Goal: Task Accomplishment & Management: Use online tool/utility

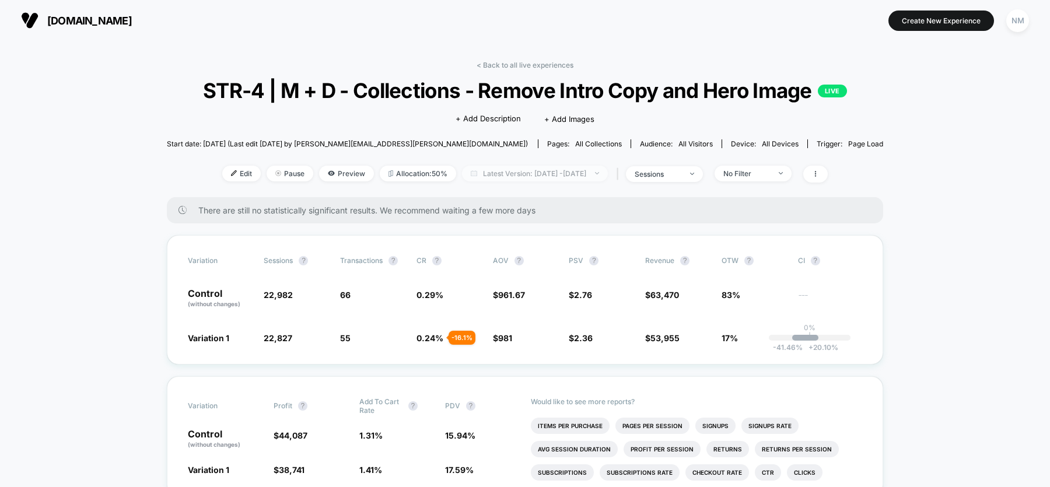
click at [496, 181] on span "Latest Version: Sep 23, 2025 - Oct 9, 2025" at bounding box center [535, 174] width 146 height 16
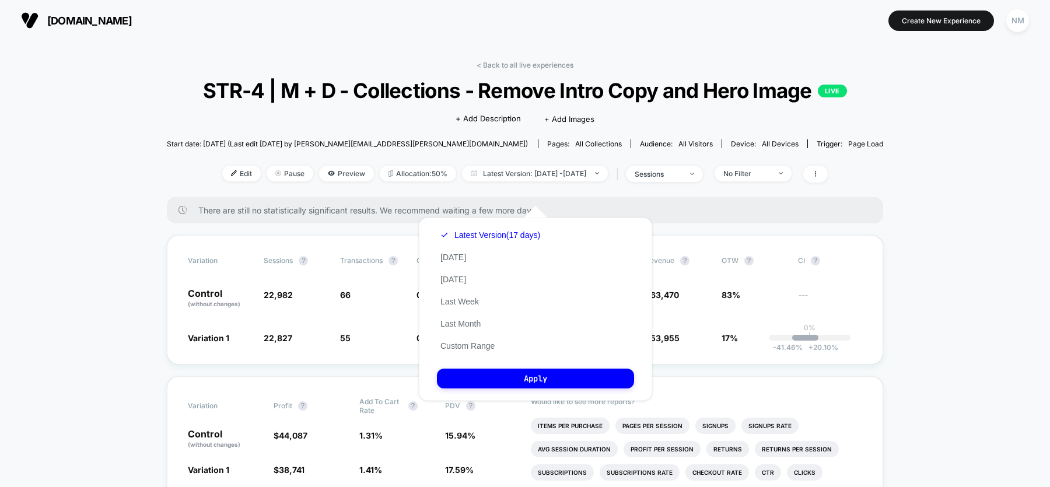
click at [458, 296] on div "Latest Version (17 days) Today Yesterday Last Week Last Month Custom Range" at bounding box center [490, 290] width 107 height 133
click at [455, 306] on button "Last Week" at bounding box center [459, 301] width 45 height 10
click at [498, 373] on button "Apply" at bounding box center [535, 379] width 197 height 20
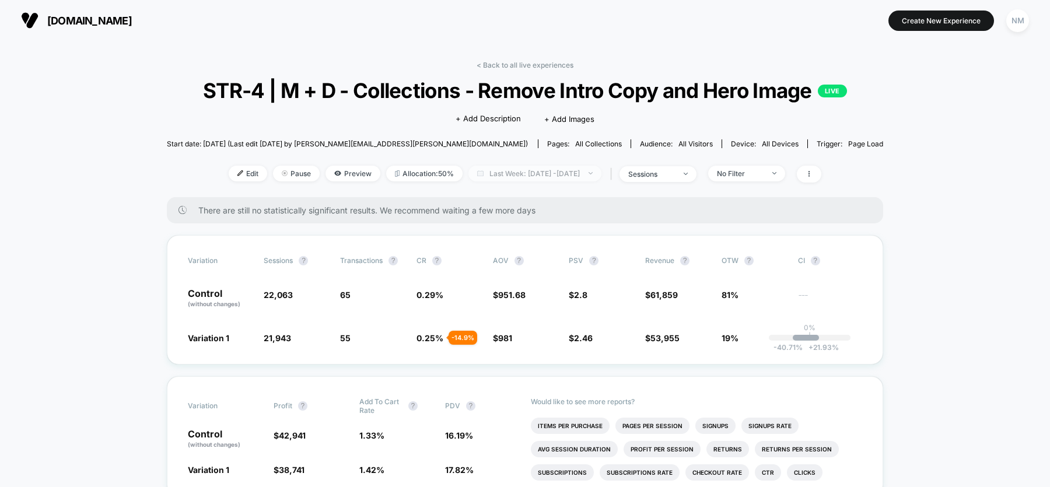
click at [518, 181] on span "Last Week: Sep 22, 2025 - Oct 8, 2025" at bounding box center [534, 174] width 133 height 16
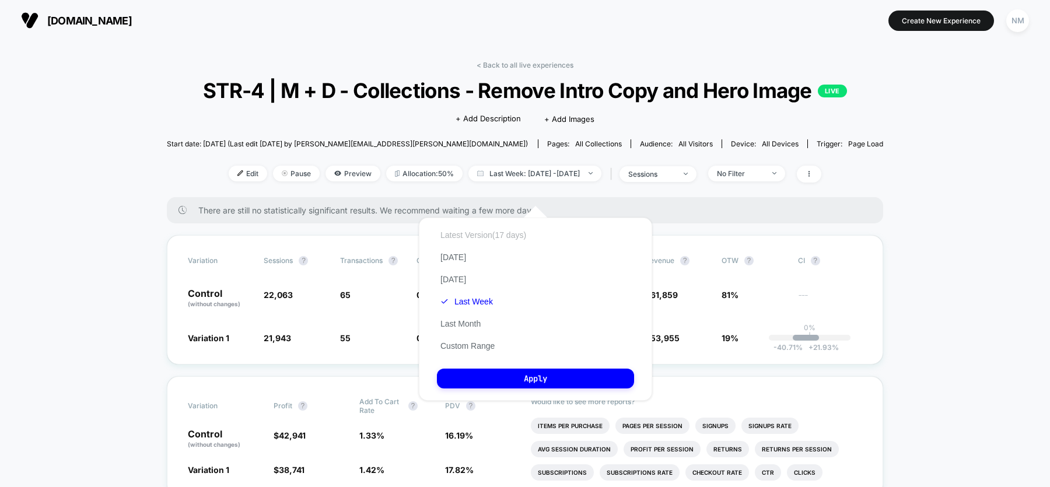
click at [479, 237] on button "Latest Version (17 days)" at bounding box center [483, 235] width 93 height 10
click at [539, 376] on button "Apply" at bounding box center [535, 379] width 197 height 20
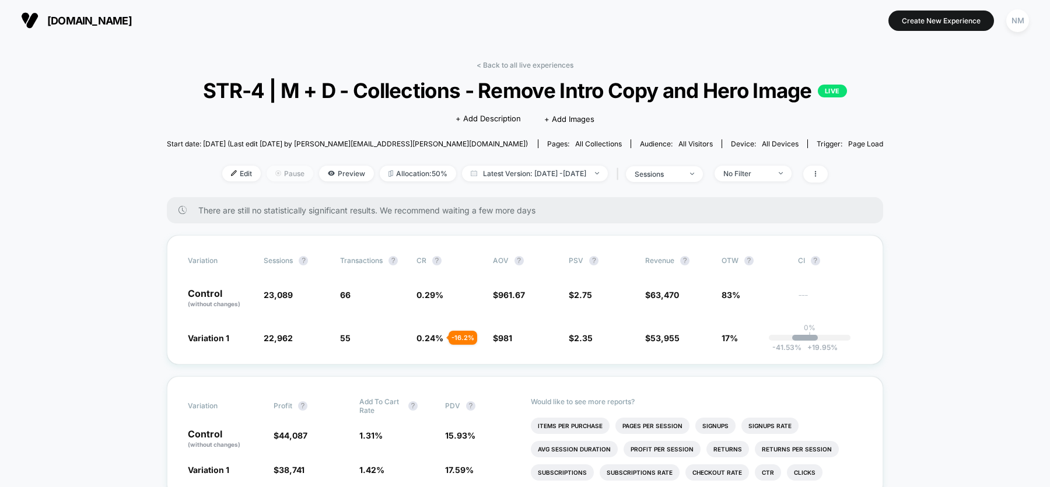
click at [281, 174] on div at bounding box center [282, 173] width 3 height 1
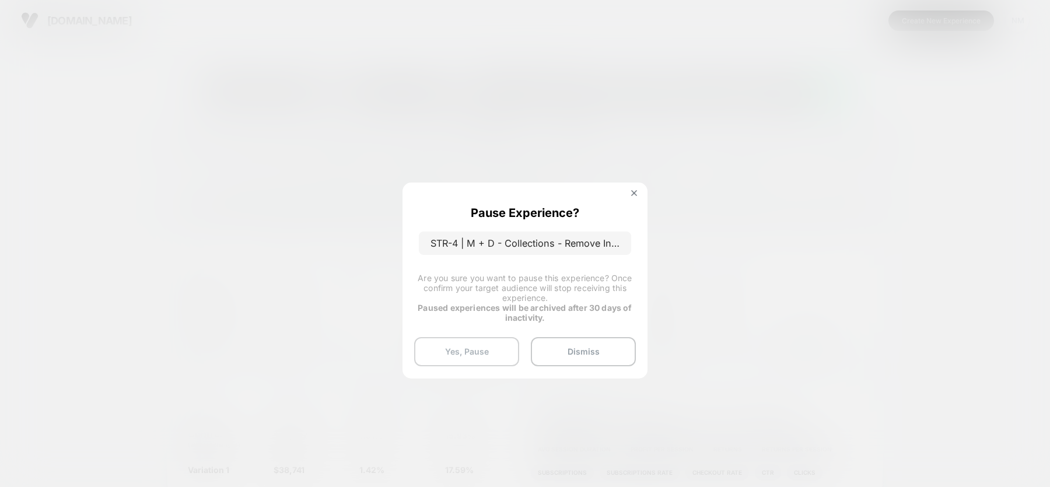
click at [489, 353] on button "Yes, Pause" at bounding box center [466, 351] width 105 height 29
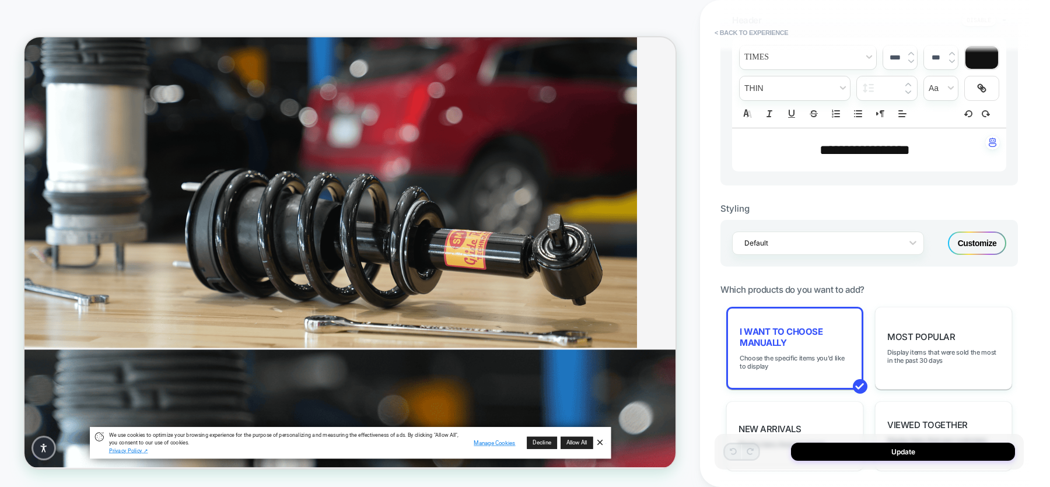
scroll to position [1762, 5355]
click at [788, 355] on span "Choose the specific items you'd like to display" at bounding box center [795, 362] width 110 height 16
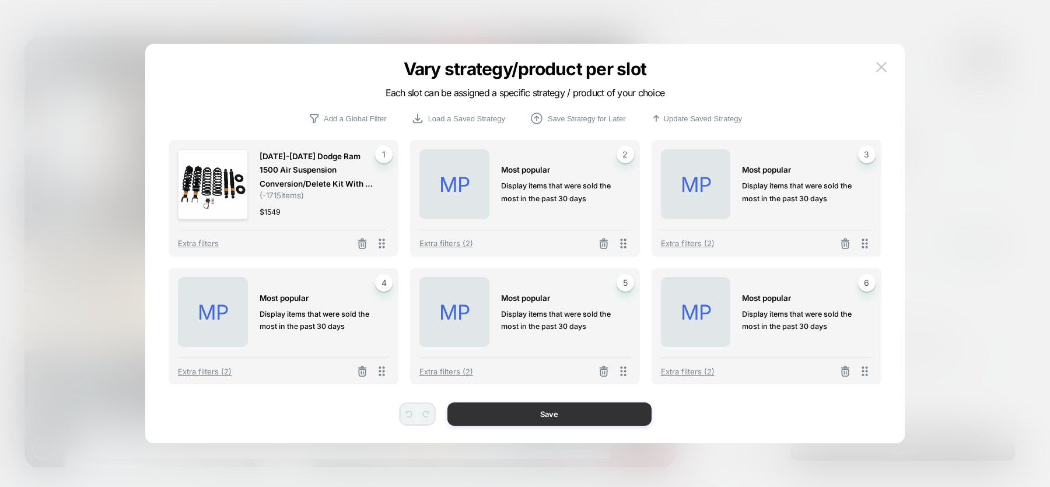
click at [615, 416] on button "Save" at bounding box center [549, 413] width 204 height 23
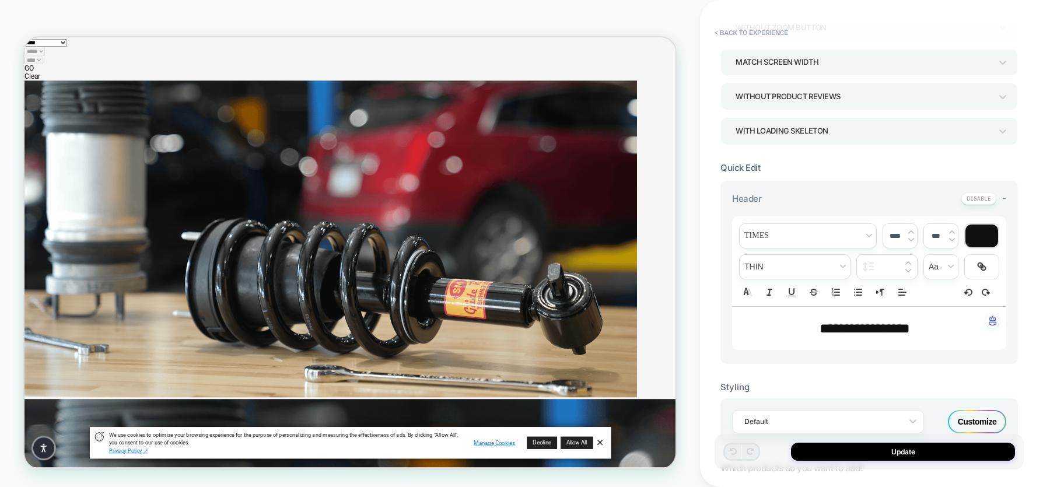
scroll to position [0, 0]
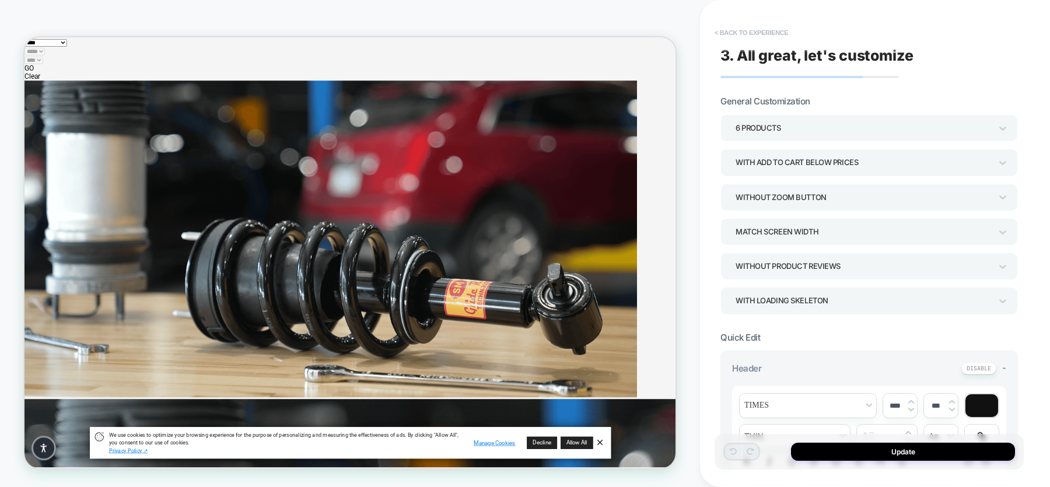
click at [748, 31] on button "< Back to experience" at bounding box center [751, 32] width 85 height 19
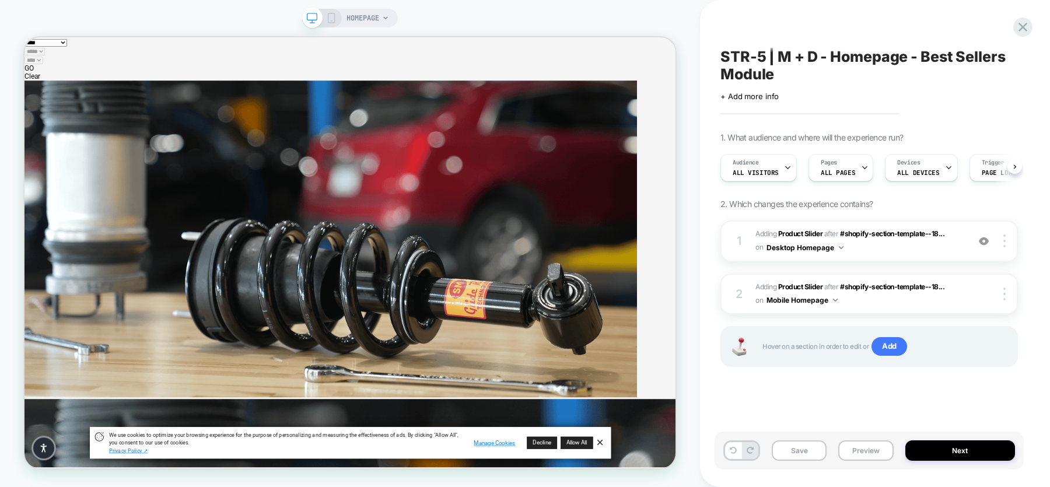
scroll to position [0, 1]
click at [1025, 26] on icon at bounding box center [1023, 27] width 16 height 16
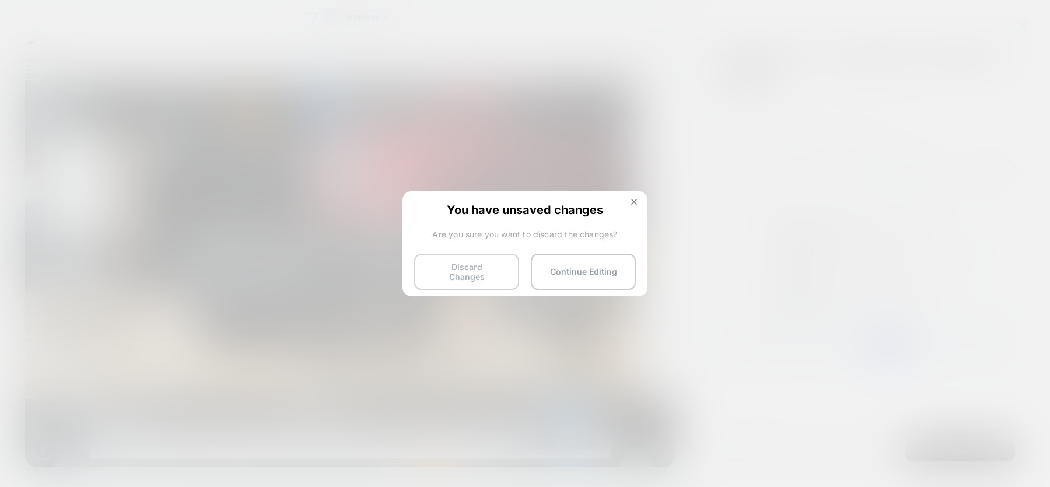
click at [495, 273] on button "Discard Changes" at bounding box center [466, 272] width 105 height 36
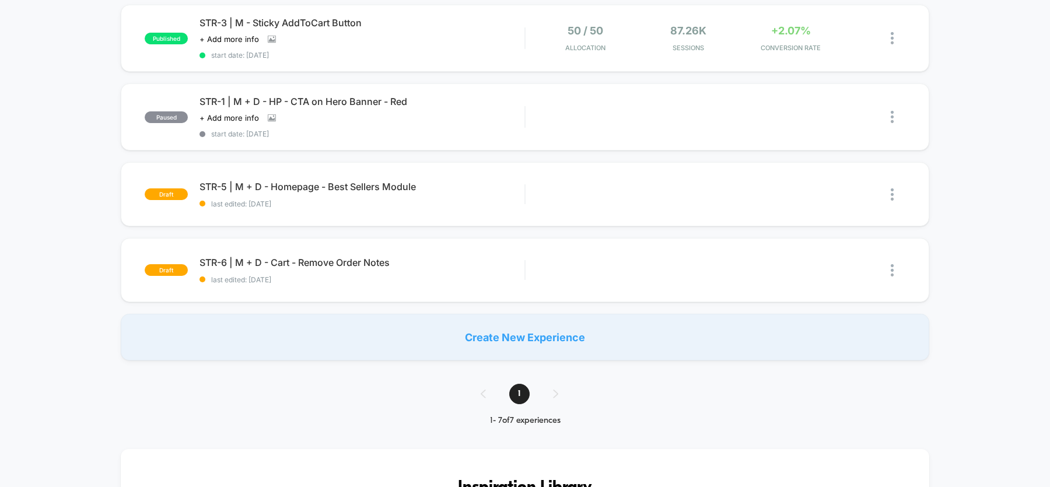
scroll to position [366, 0]
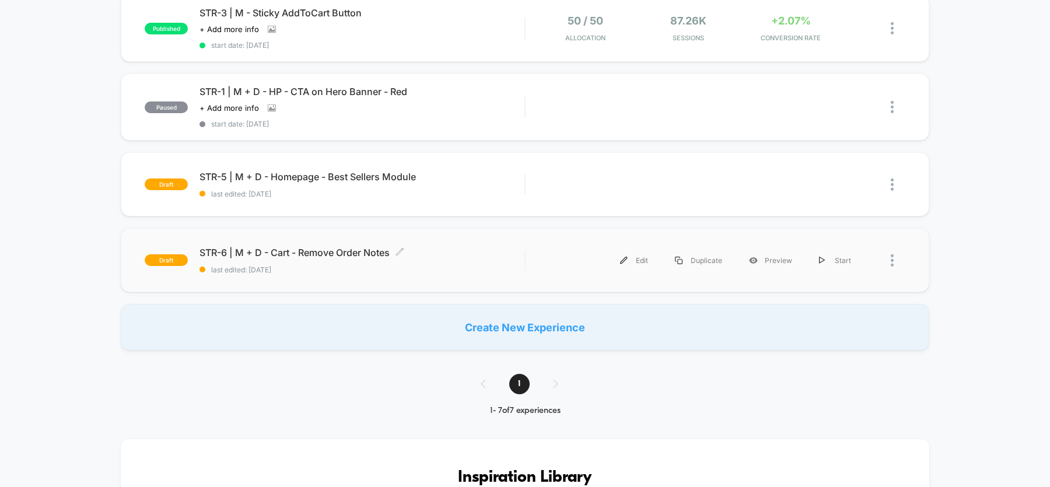
click at [327, 247] on span "STR-6 | M + D - Cart - Remove Order Notes Click to edit experience details" at bounding box center [361, 253] width 325 height 12
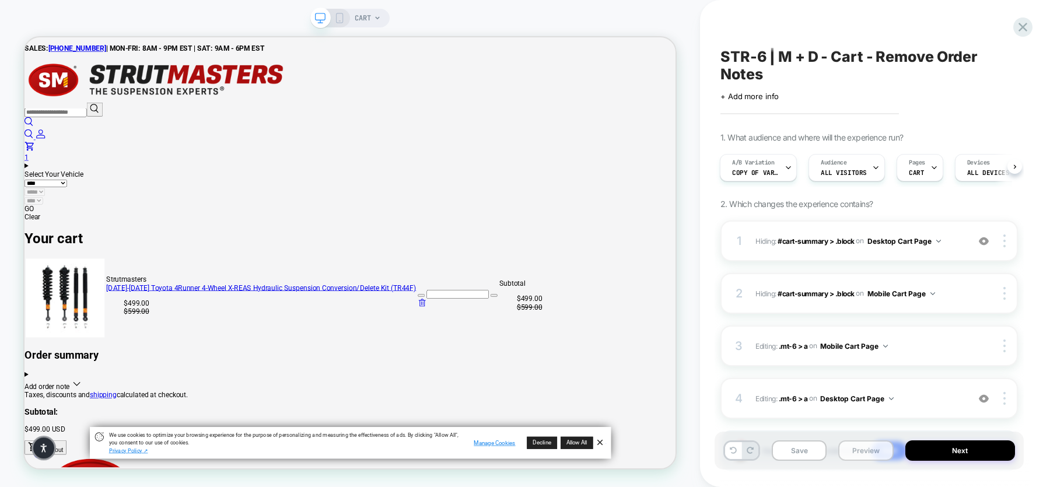
click at [866, 454] on button "Preview" at bounding box center [865, 450] width 55 height 20
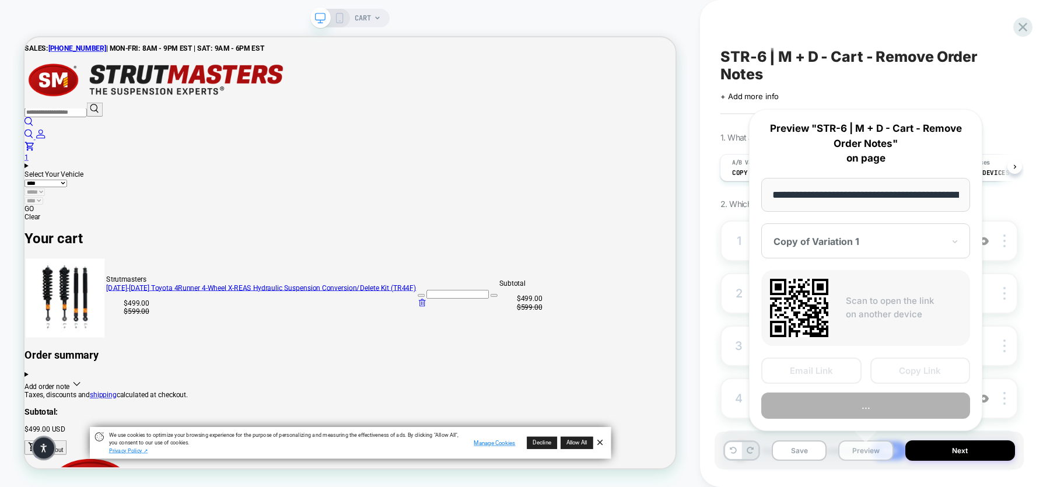
scroll to position [0, 67]
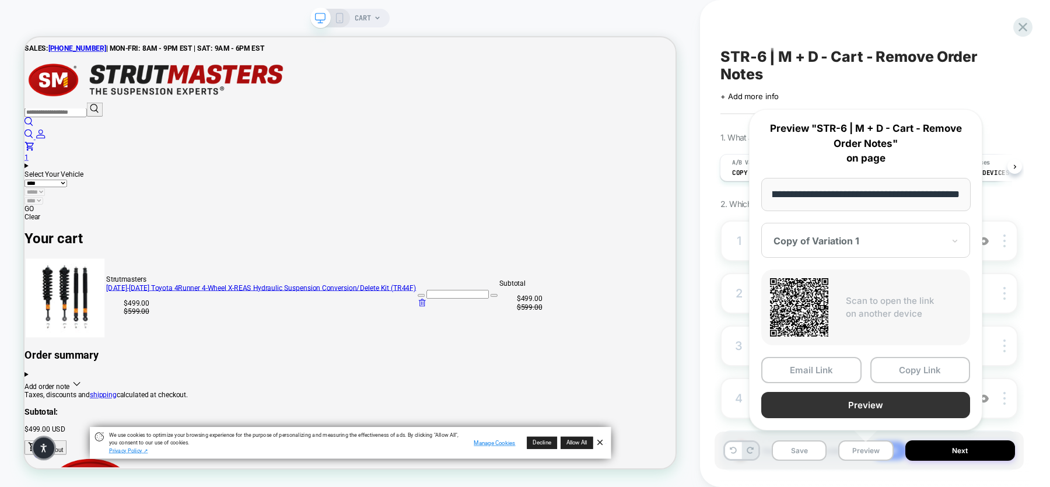
click at [849, 406] on button "Preview" at bounding box center [865, 405] width 209 height 26
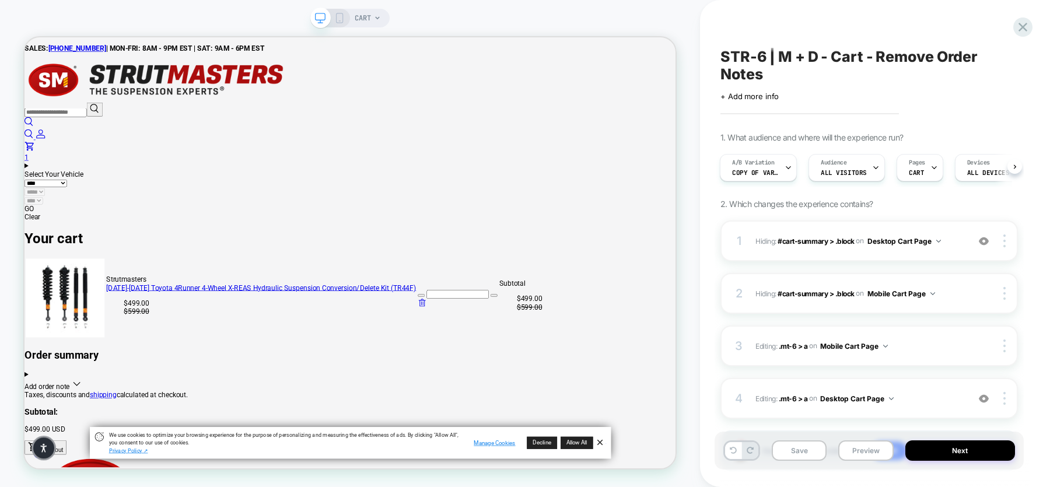
scroll to position [0, 0]
click at [335, 19] on icon at bounding box center [339, 18] width 10 height 10
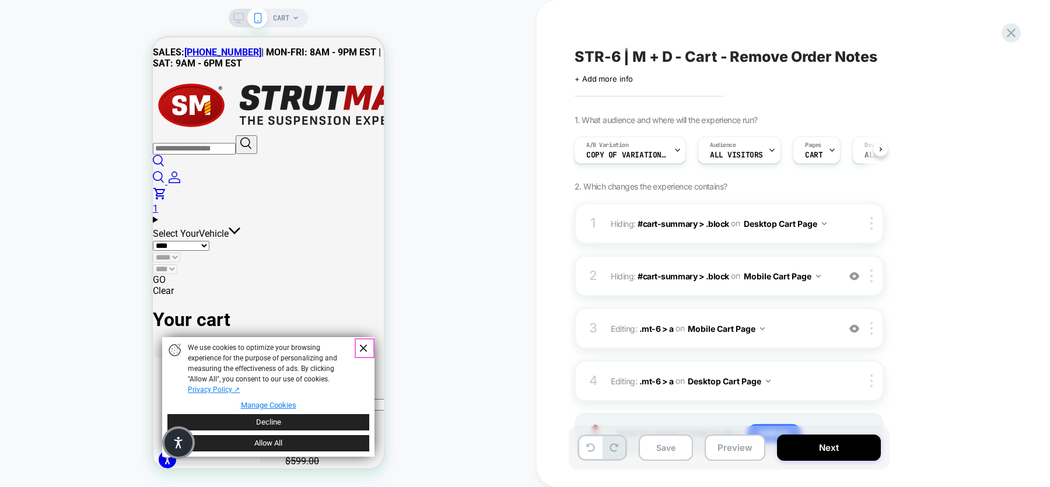
click at [370, 346] on link "Dismiss Banner" at bounding box center [362, 348] width 17 height 17
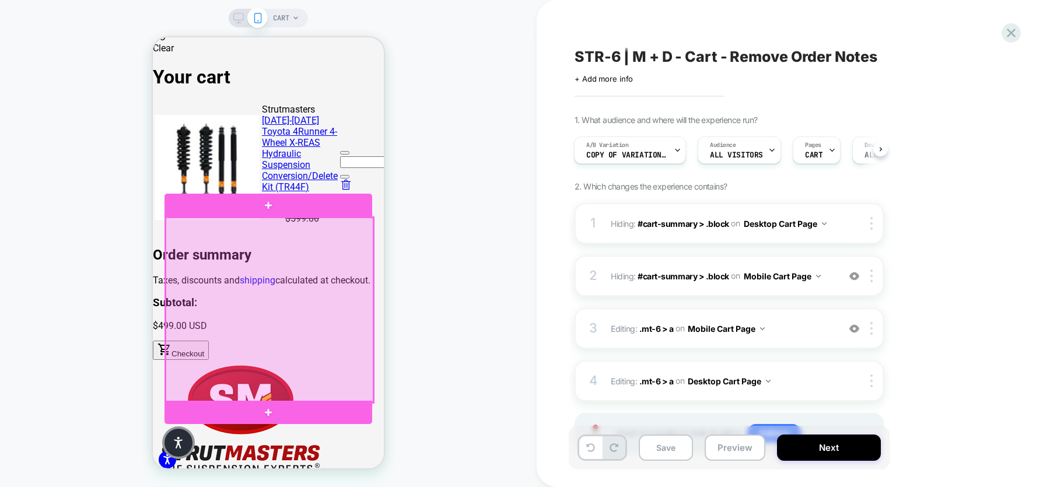
scroll to position [239, 0]
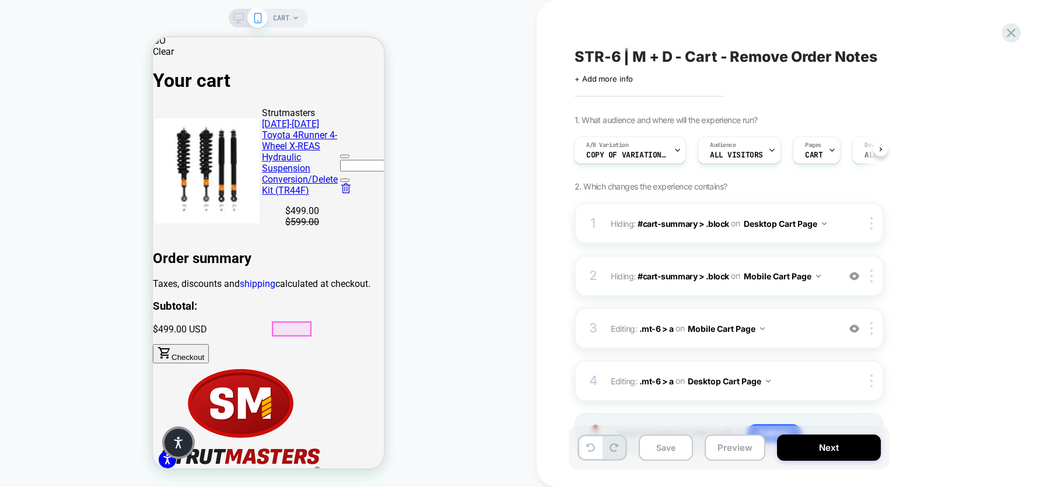
click at [275, 289] on link "shipping" at bounding box center [258, 283] width 36 height 11
click at [291, 332] on div at bounding box center [291, 329] width 37 height 13
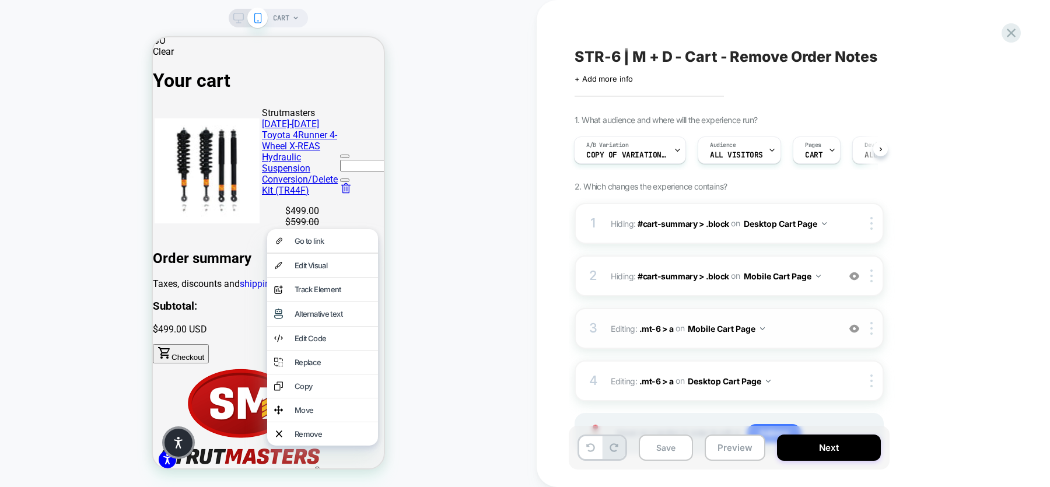
click at [759, 340] on div "3 Editing : .mt-6 > a .mt-6 > a on Mobile Cart Page Add Before Add After Delete" at bounding box center [728, 328] width 309 height 41
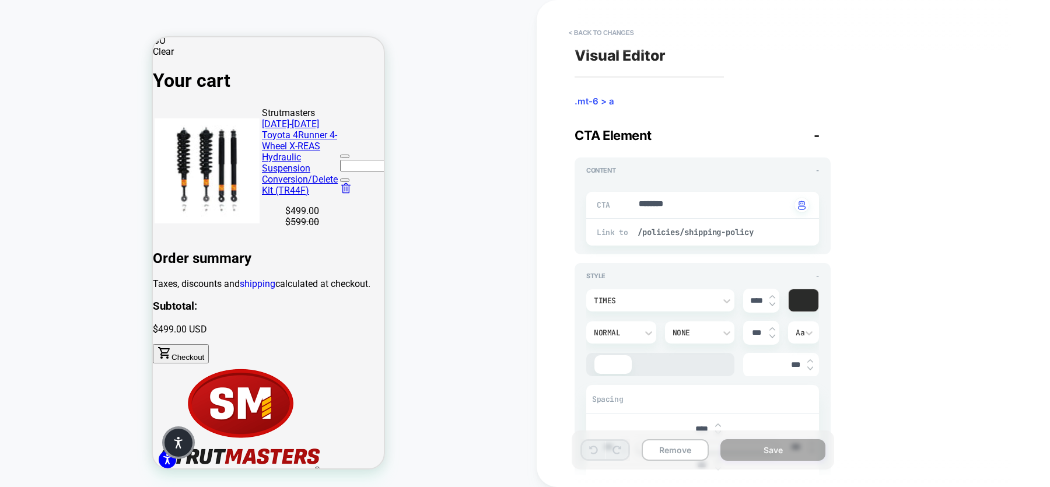
scroll to position [314, 0]
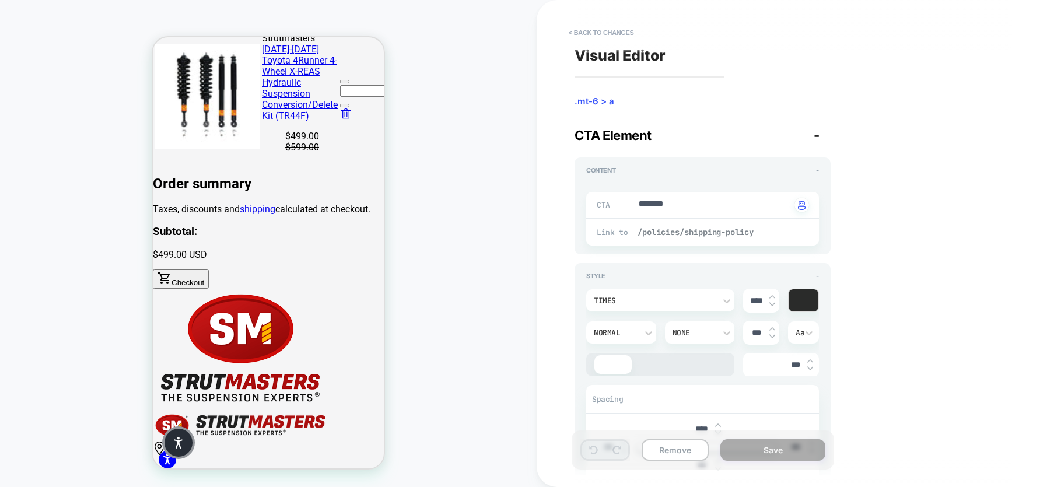
click at [766, 229] on span "/policies/shipping-policy" at bounding box center [708, 232] width 142 height 10
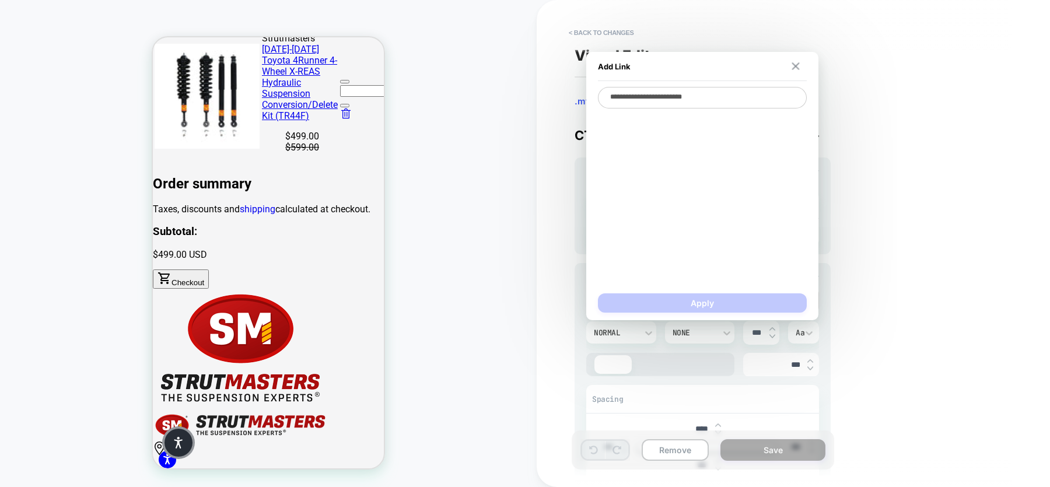
click at [793, 67] on img at bounding box center [795, 66] width 8 height 8
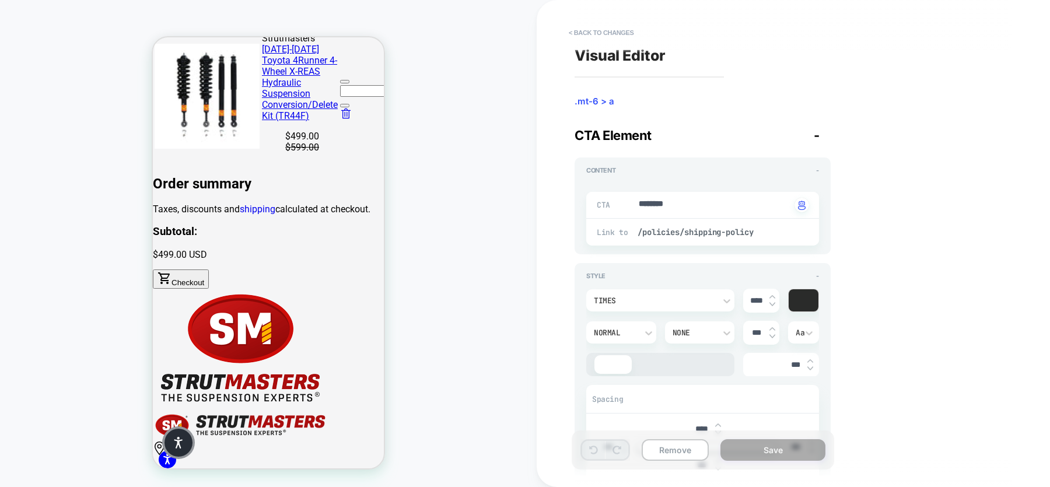
click at [778, 238] on div "Link to /policies/shipping-policy" at bounding box center [702, 232] width 233 height 27
click at [746, 227] on span "/policies/shipping-policy" at bounding box center [708, 232] width 142 height 10
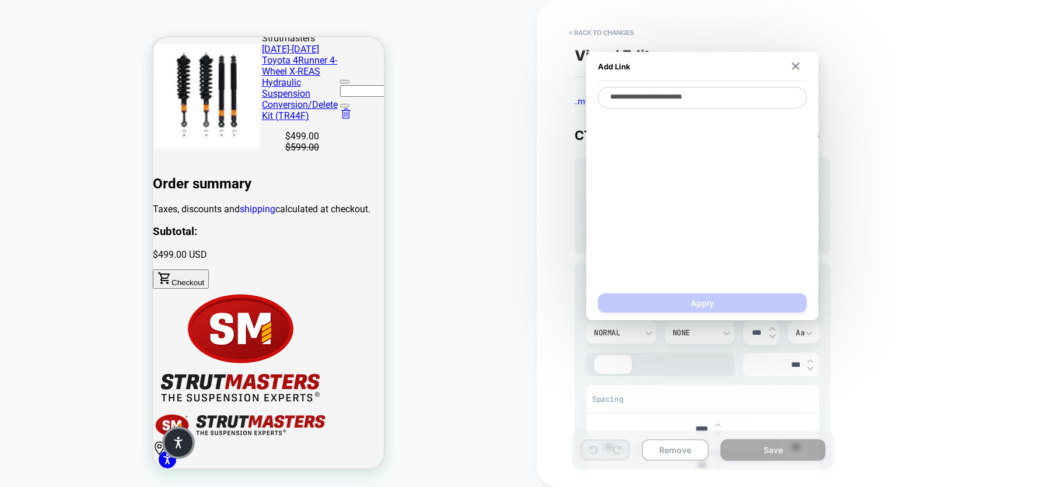
click at [727, 101] on textarea "**********" at bounding box center [702, 98] width 209 height 22
type textarea "*"
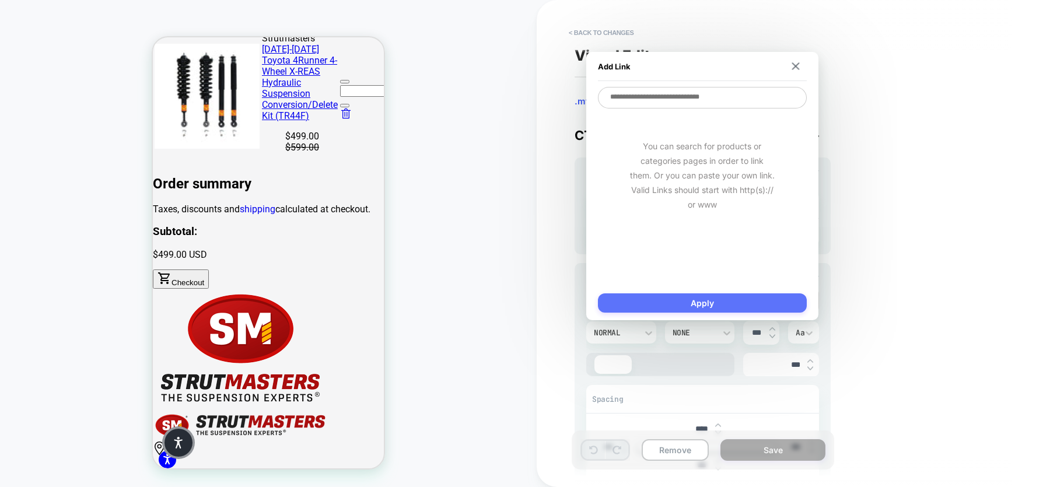
click at [723, 311] on button "Apply" at bounding box center [702, 302] width 209 height 19
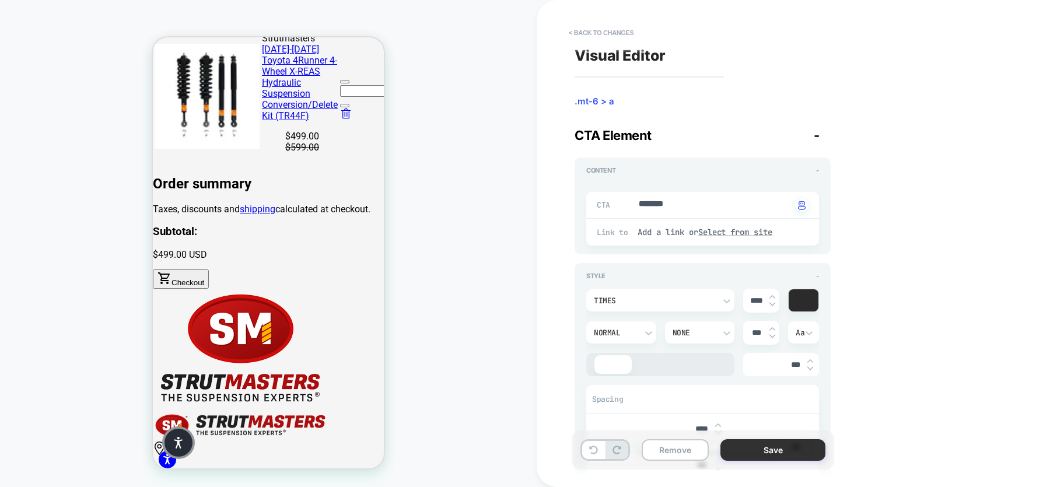
click at [754, 452] on button "Save" at bounding box center [772, 450] width 105 height 22
type textarea "*"
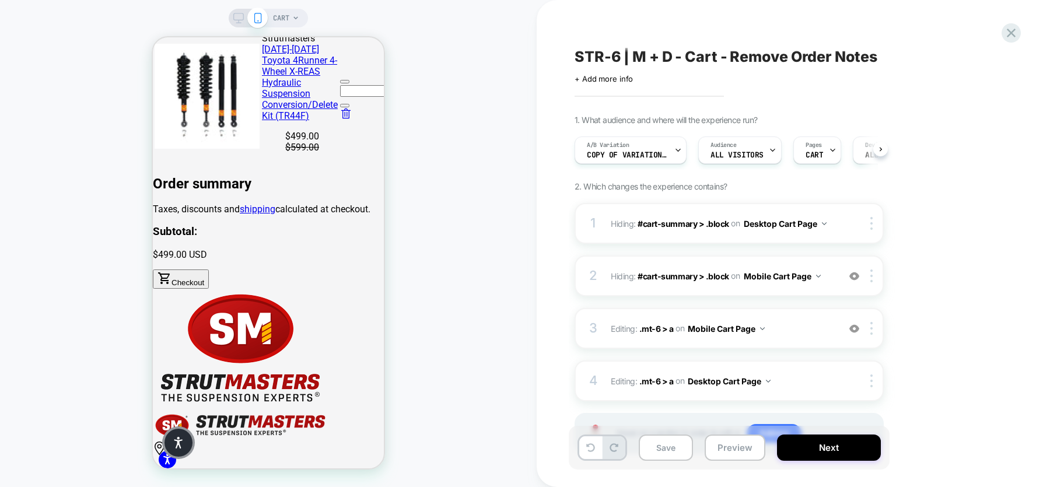
scroll to position [0, 1]
click at [239, 19] on icon at bounding box center [238, 18] width 10 height 10
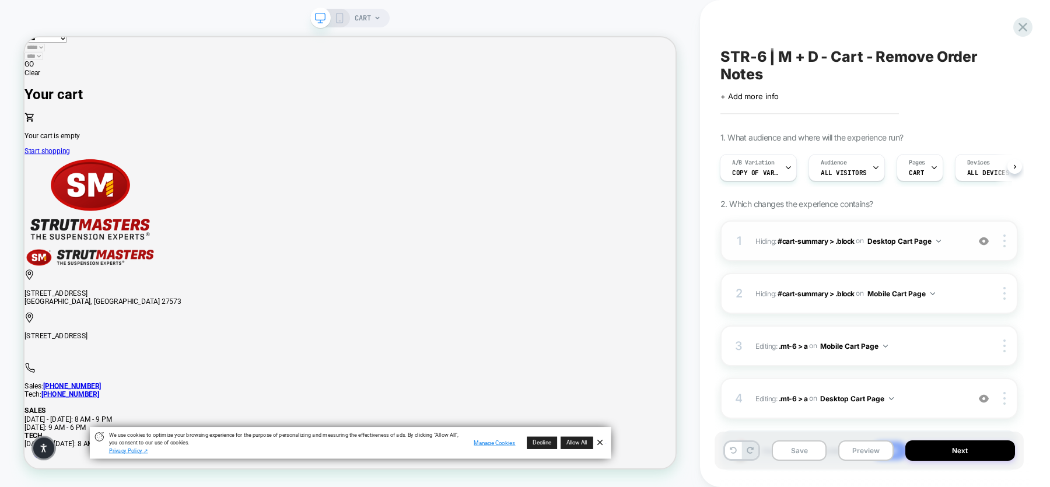
click at [817, 250] on div "1 Hiding : #cart-summary > .block #cart-summary > .block on Desktop Cart Page A…" at bounding box center [868, 240] width 297 height 41
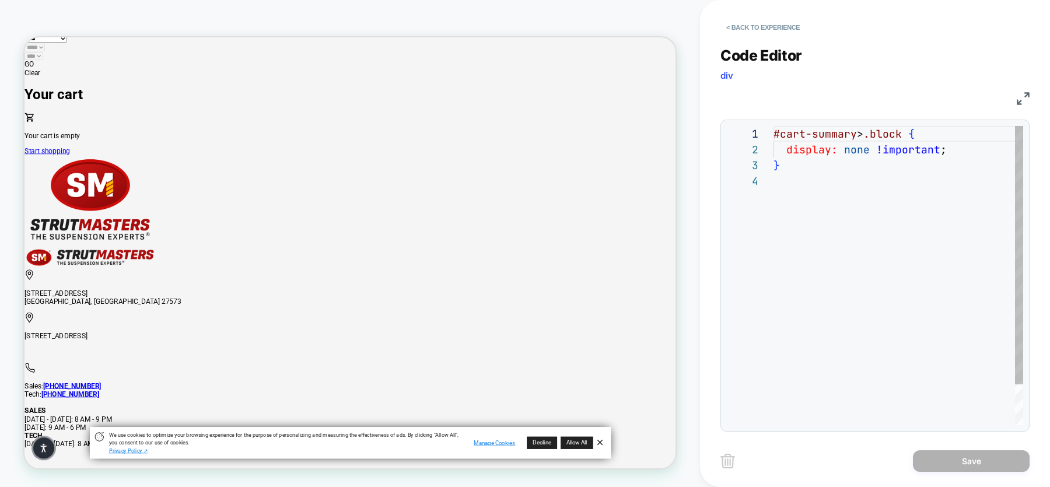
scroll to position [47, 0]
click at [749, 33] on button "< Back to experience" at bounding box center [762, 27] width 85 height 19
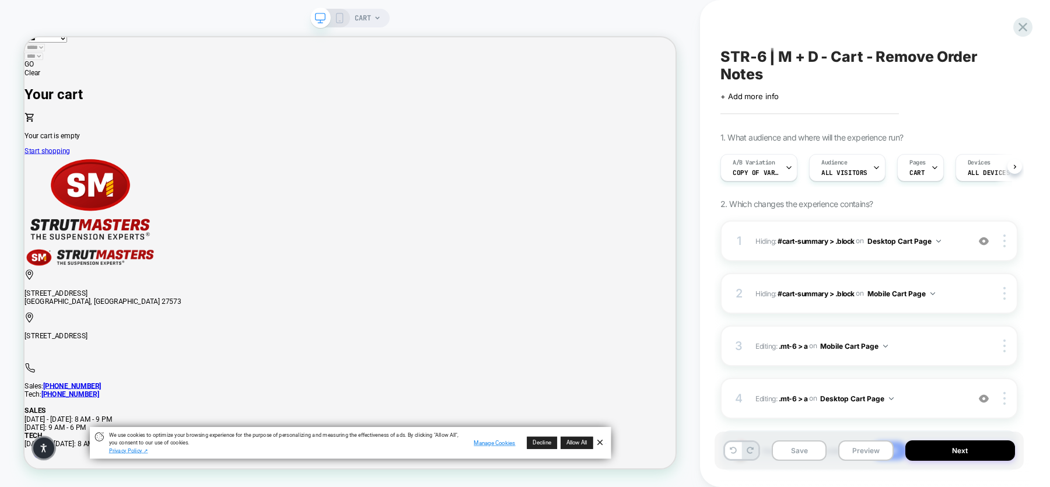
scroll to position [0, 1]
click at [959, 254] on div "1 Hiding : #cart-summary > .block #cart-summary > .block on Desktop Cart Page A…" at bounding box center [868, 240] width 297 height 41
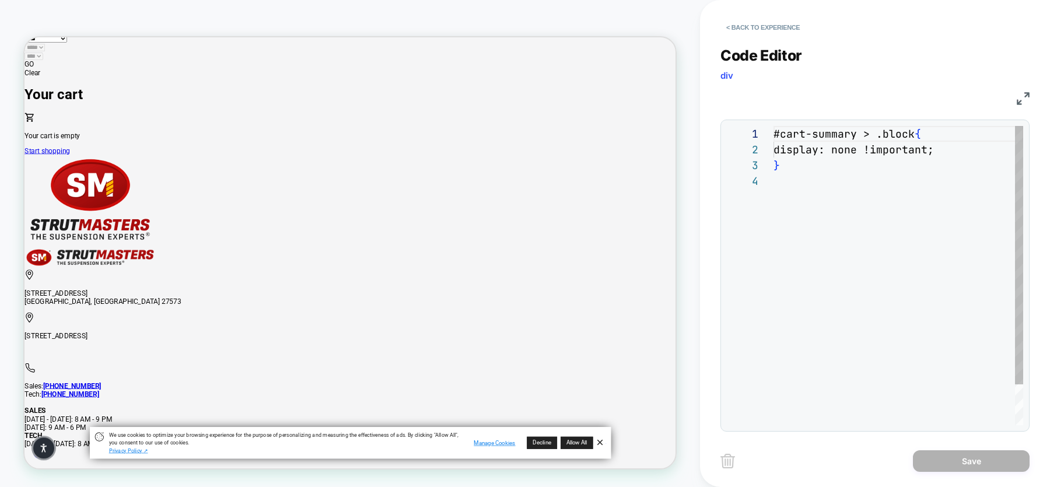
scroll to position [47, 0]
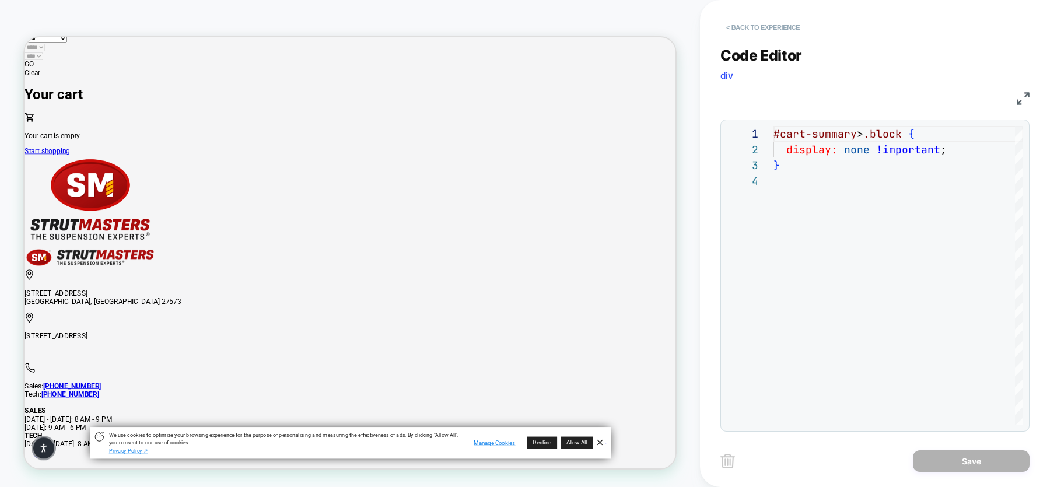
click at [762, 27] on button "< Back to experience" at bounding box center [762, 27] width 85 height 19
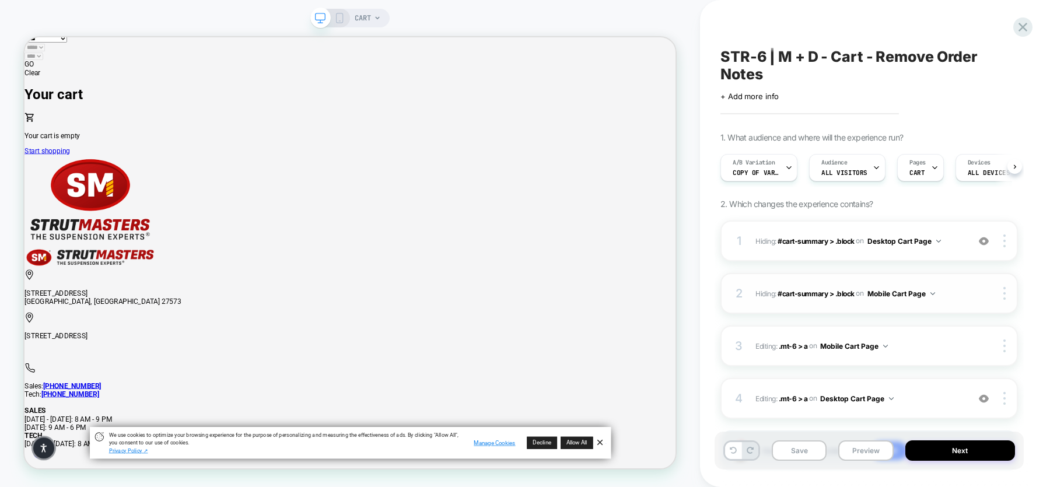
scroll to position [0, 1]
click at [923, 402] on span "Editing : .mt-6 > a .mt-6 > a on Desktop Cart Page" at bounding box center [858, 398] width 207 height 15
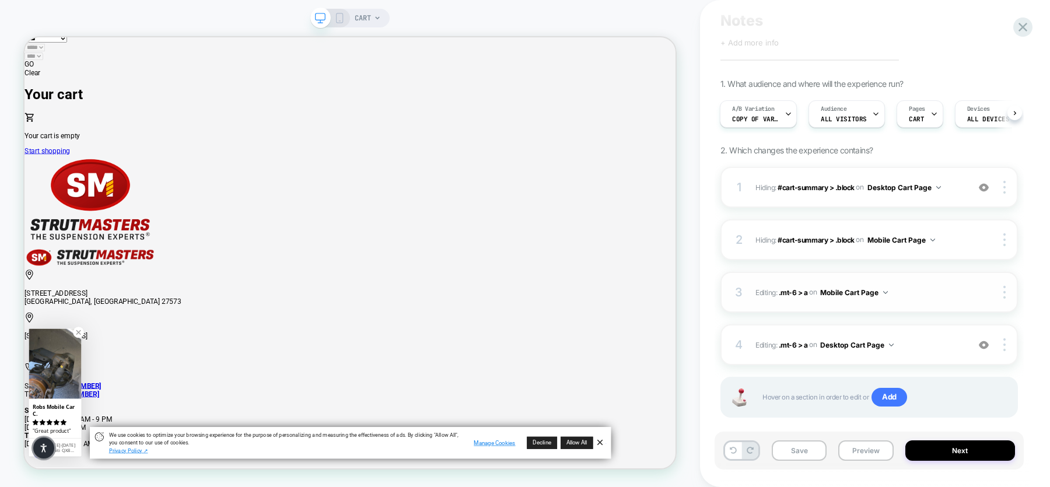
scroll to position [72, 0]
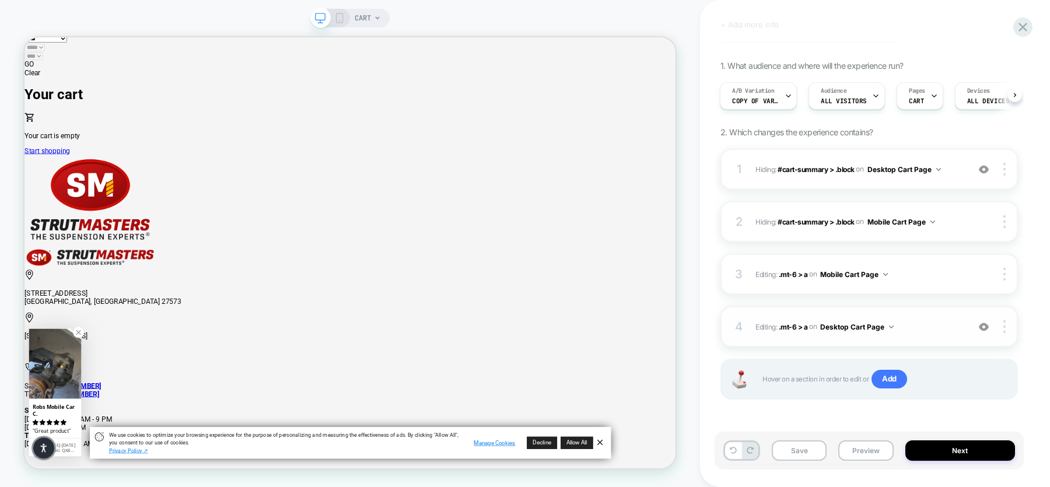
click at [917, 329] on span "Editing : .mt-6 > a .mt-6 > a on Desktop Cart Page" at bounding box center [858, 327] width 207 height 15
click at [936, 322] on span "Editing : .mt-6 > a .mt-6 > a on Desktop Cart Page" at bounding box center [858, 327] width 207 height 15
click at [941, 274] on span "Editing : .mt-6 > a .mt-6 > a on Mobile Cart Page" at bounding box center [858, 274] width 207 height 15
click at [946, 317] on div "4 Editing : .mt-6 > a .mt-6 > a on Desktop Cart Page Add Before Add After Delete" at bounding box center [868, 326] width 297 height 41
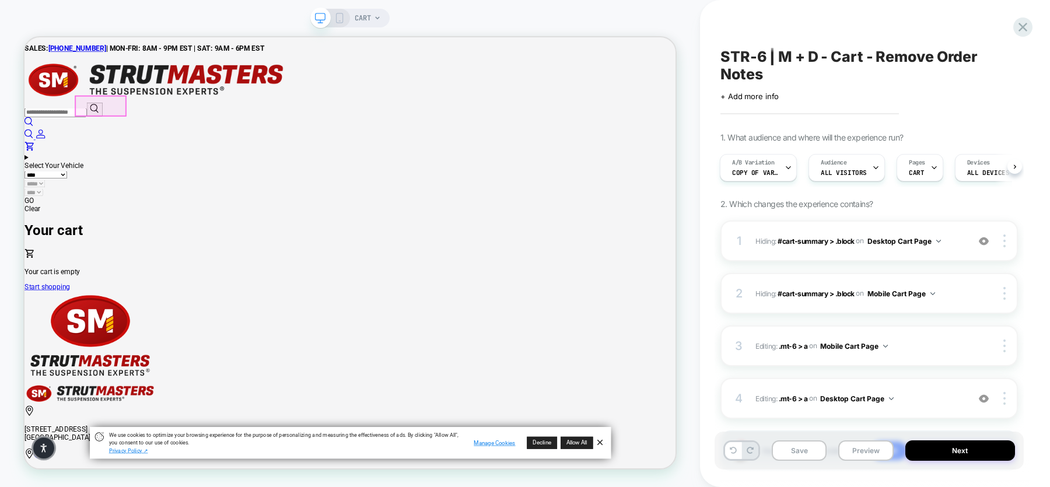
click at [113, 192] on summary "Menu" at bounding box center [458, 197] width 868 height 11
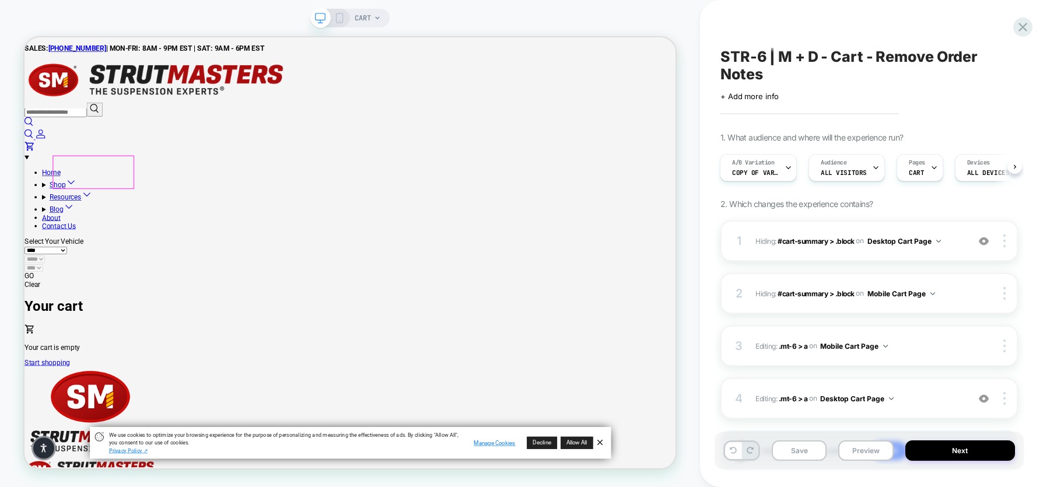
click at [98, 223] on summary "Shop" at bounding box center [470, 231] width 845 height 16
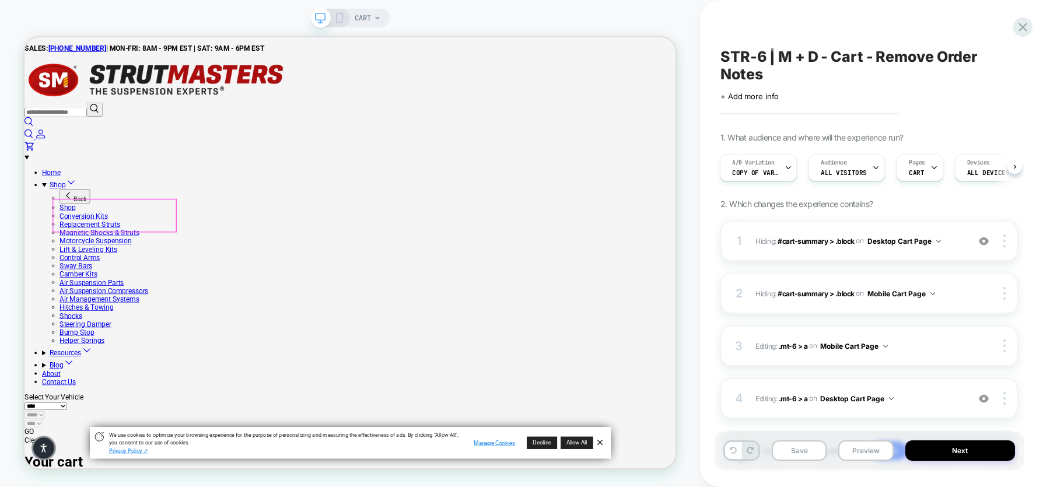
click at [106, 270] on link "Conversion Kits" at bounding box center [103, 275] width 64 height 11
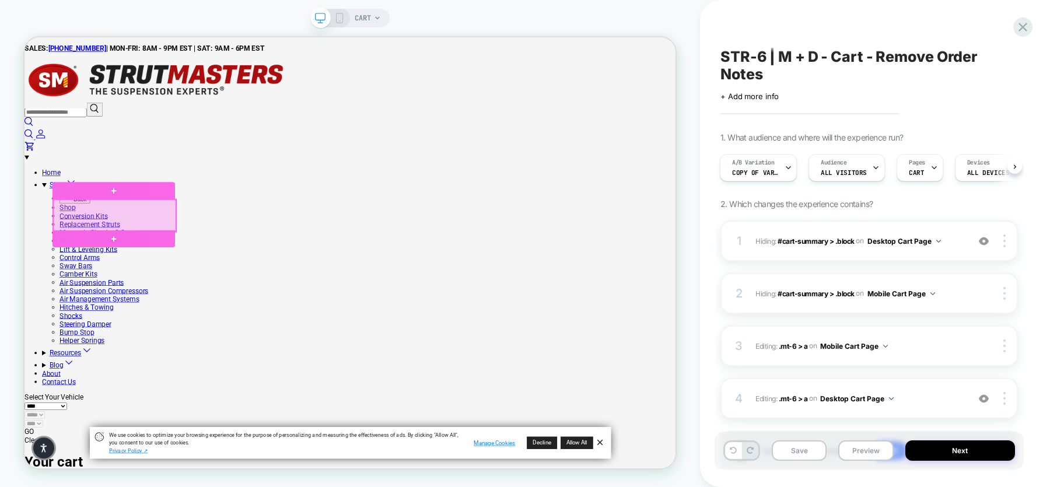
click at [106, 270] on div at bounding box center [144, 275] width 163 height 43
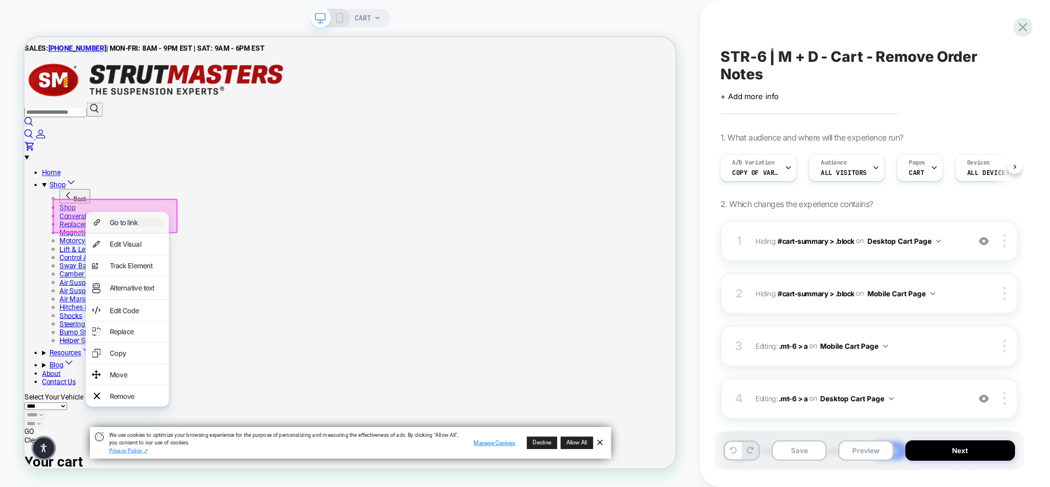
click at [139, 286] on div "Go to link" at bounding box center [173, 284] width 71 height 12
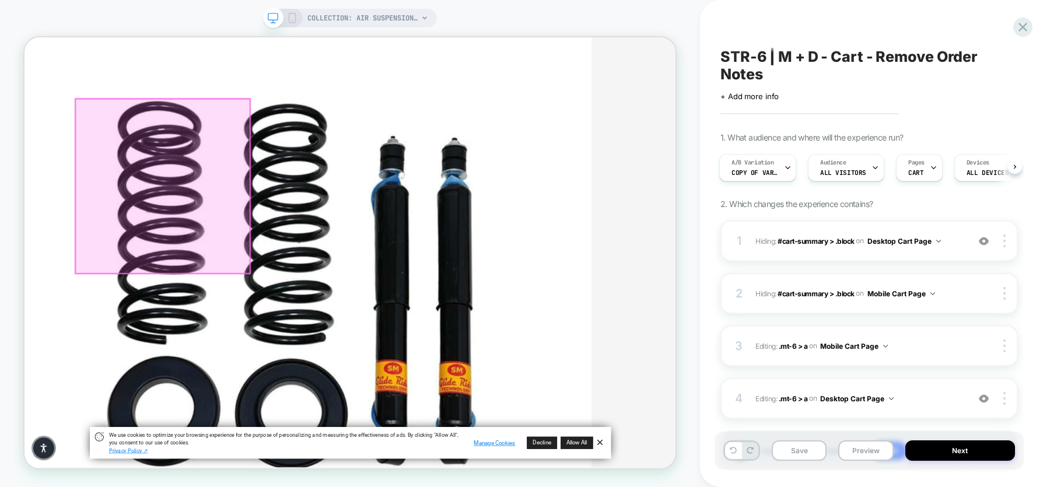
scroll to position [290, 0]
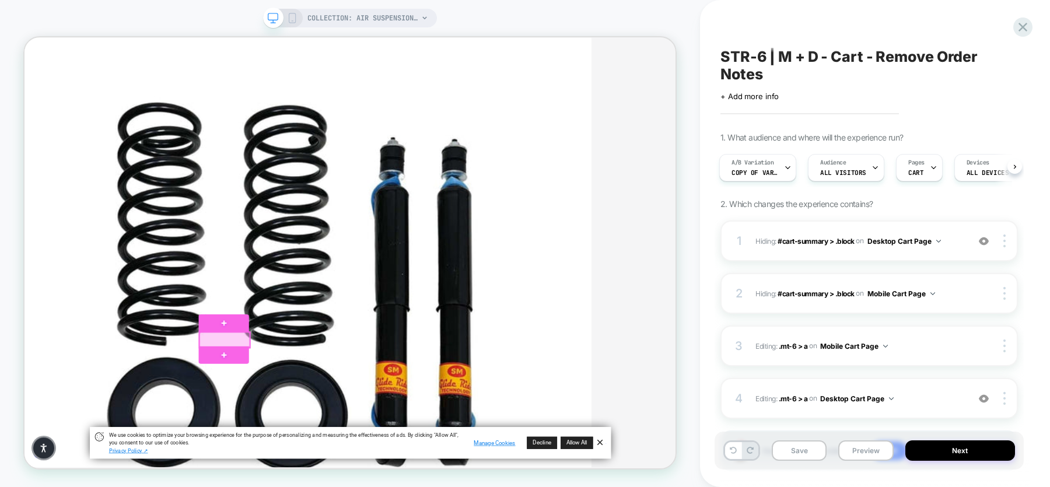
click at [307, 439] on div at bounding box center [292, 441] width 68 height 20
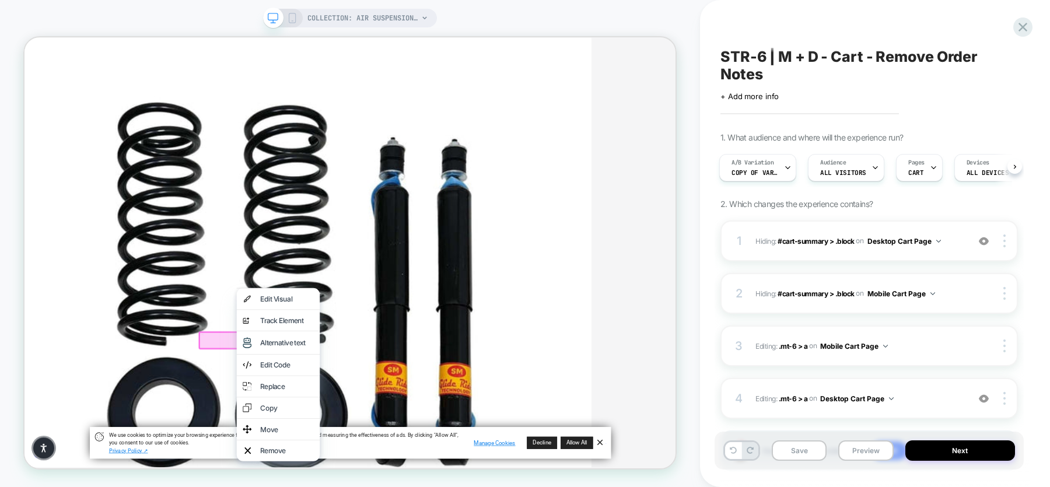
scroll to position [0, 0]
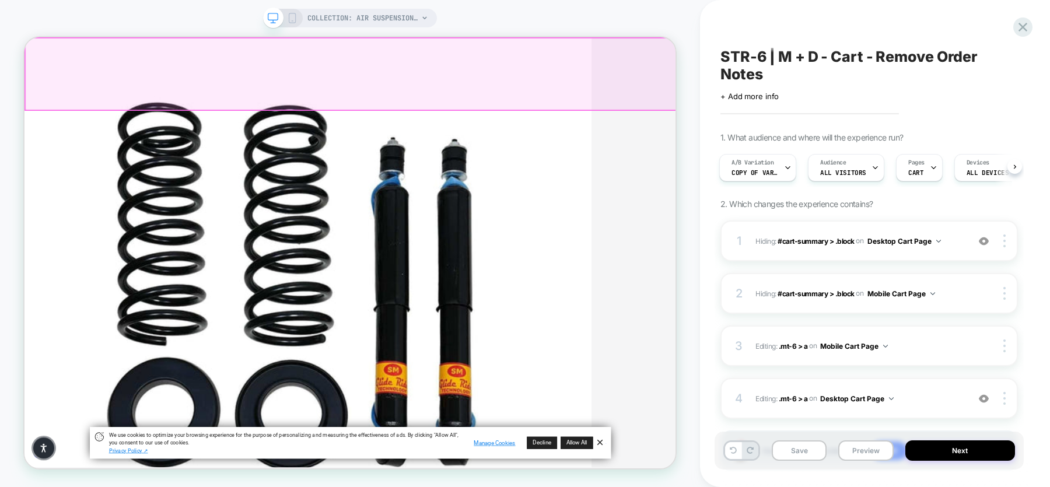
click at [817, 58] on div at bounding box center [460, 86] width 868 height 96
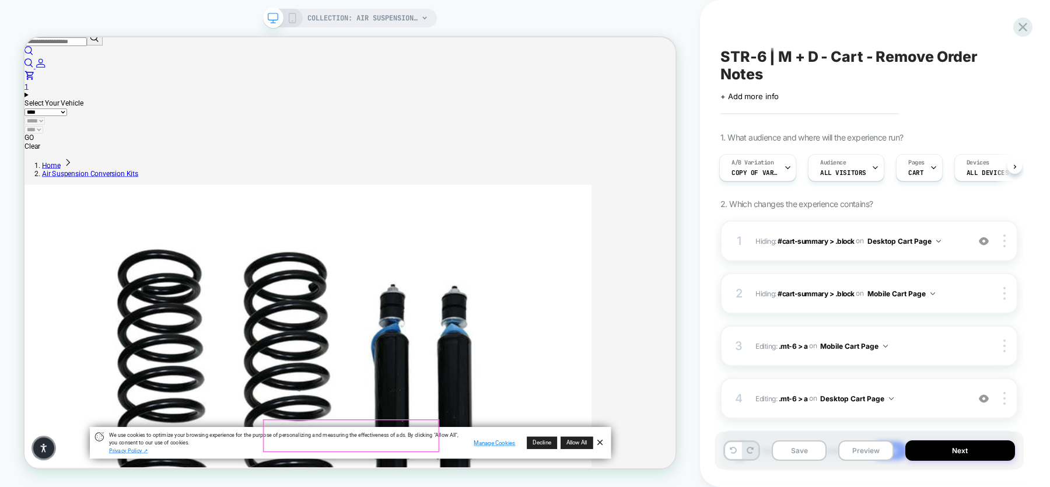
scroll to position [0, 0]
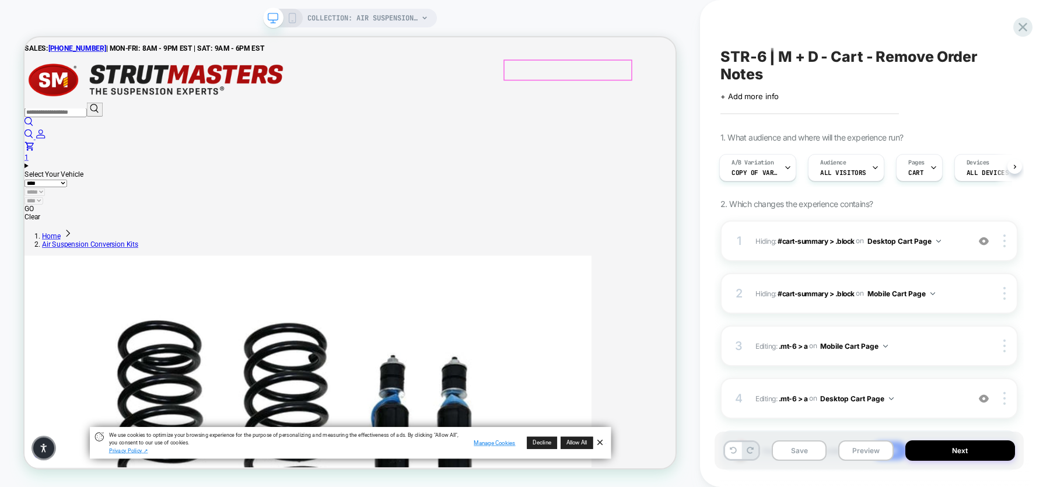
click at [819, 181] on link "Cart 1 1 item" at bounding box center [458, 192] width 868 height 22
click at [830, 57] on div at bounding box center [842, 61] width 68 height 14
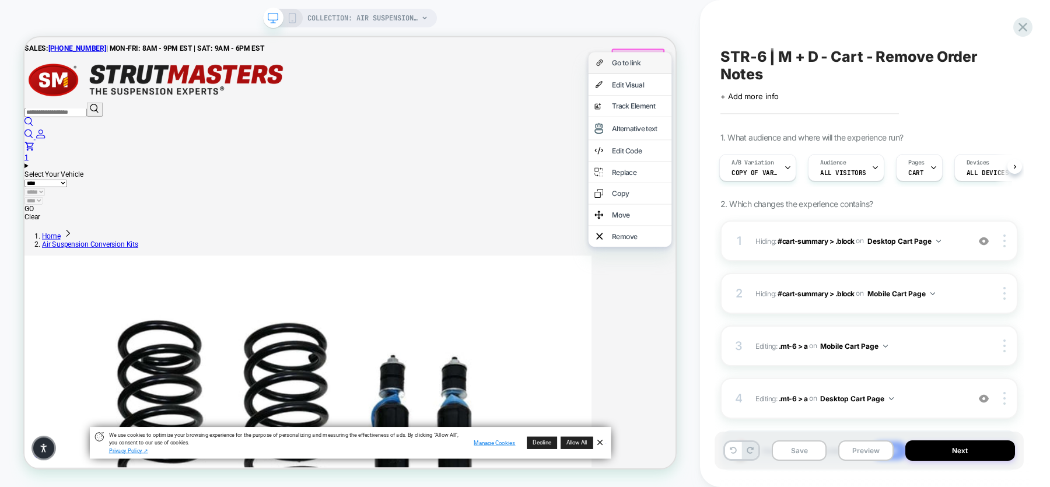
click at [826, 79] on div "Go to link" at bounding box center [831, 71] width 111 height 28
